Goal: Information Seeking & Learning: Learn about a topic

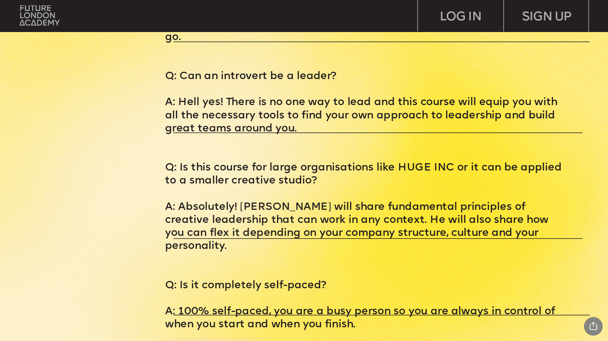
scroll to position [2887, 0]
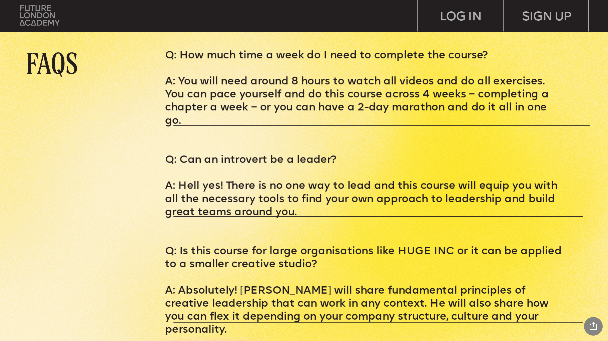
click at [34, 13] on img at bounding box center [40, 15] width 40 height 20
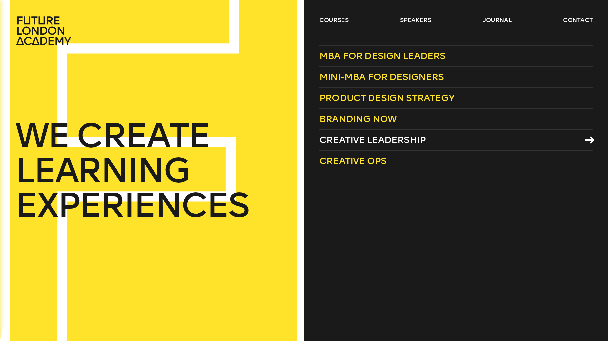
click at [361, 139] on span "Creative Leadership" at bounding box center [372, 139] width 106 height 11
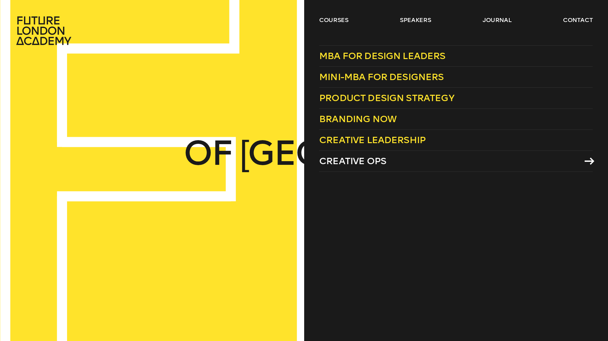
click at [339, 162] on span "Creative Ops" at bounding box center [352, 160] width 67 height 11
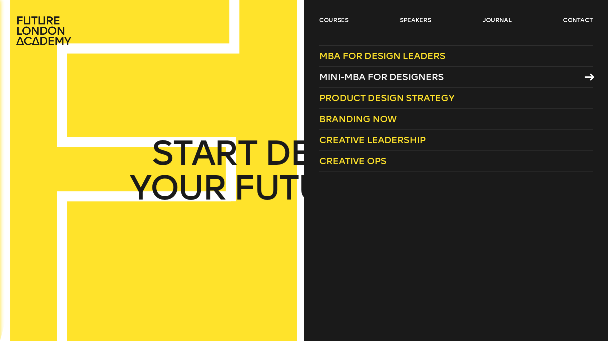
click at [388, 78] on span "Mini-MBA for Designers" at bounding box center [381, 76] width 125 height 11
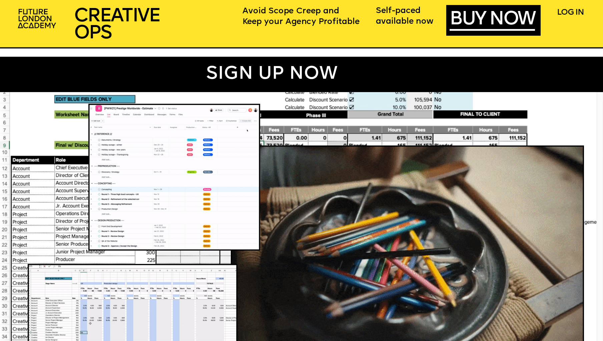
scroll to position [559, 0]
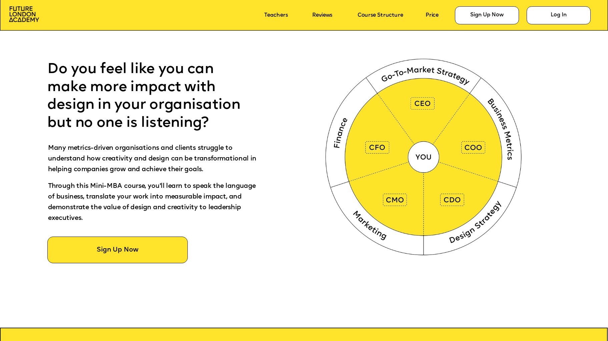
scroll to position [326, 0]
